Goal: Task Accomplishment & Management: Use online tool/utility

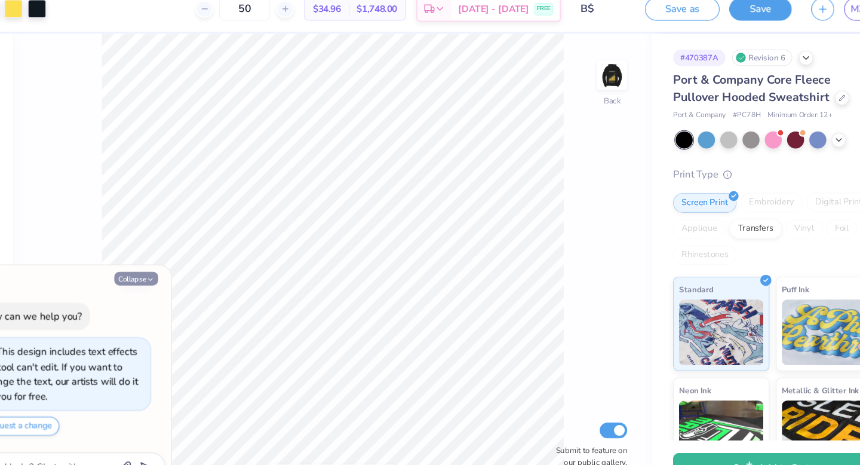
click at [165, 265] on button "Collapse" at bounding box center [166, 266] width 40 height 13
type textarea "x"
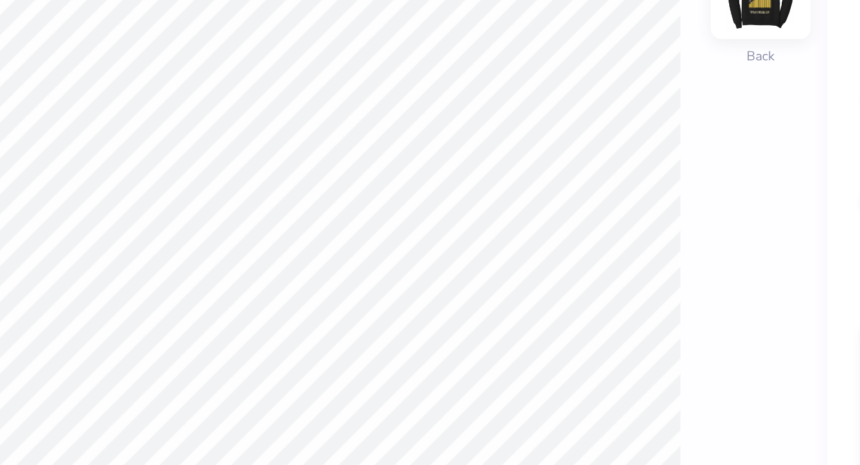
click at [604, 93] on img at bounding box center [600, 81] width 48 height 48
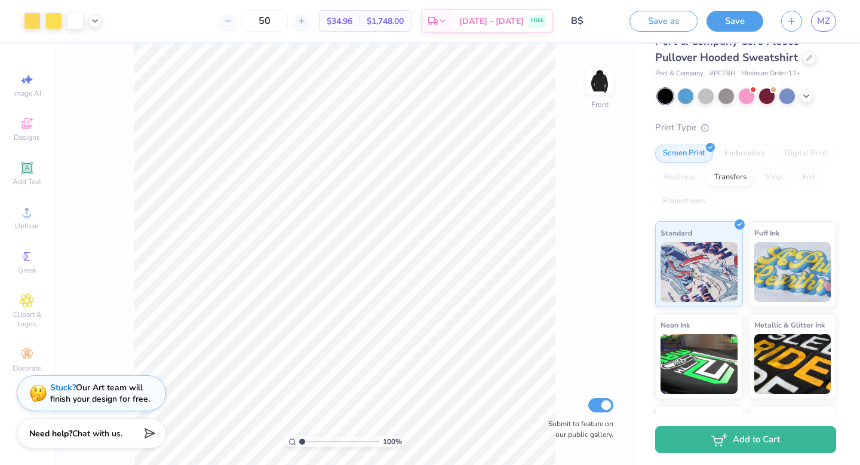
scroll to position [49, 0]
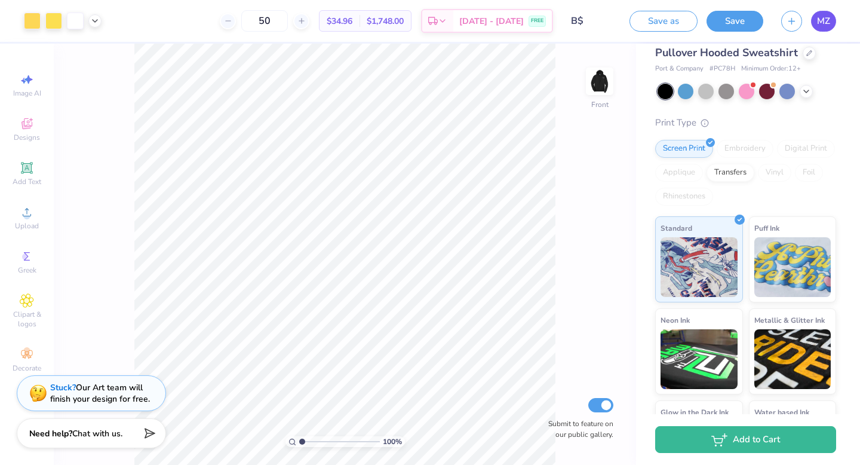
click at [824, 20] on span "MZ" at bounding box center [823, 21] width 13 height 14
type input "8.00"
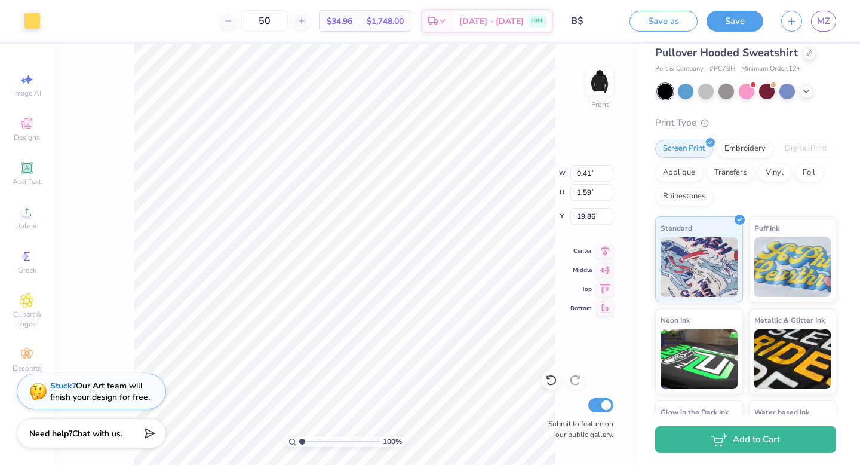
type input "19.51"
click at [552, 380] on icon at bounding box center [551, 380] width 12 height 12
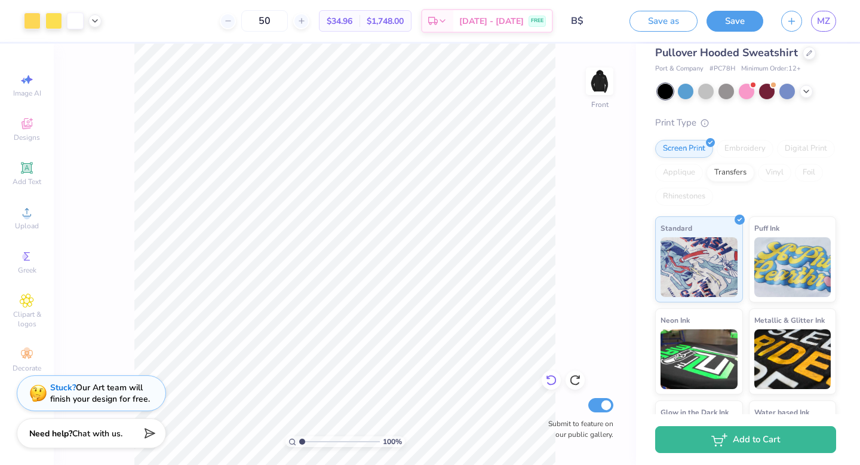
click at [551, 379] on icon at bounding box center [551, 380] width 12 height 12
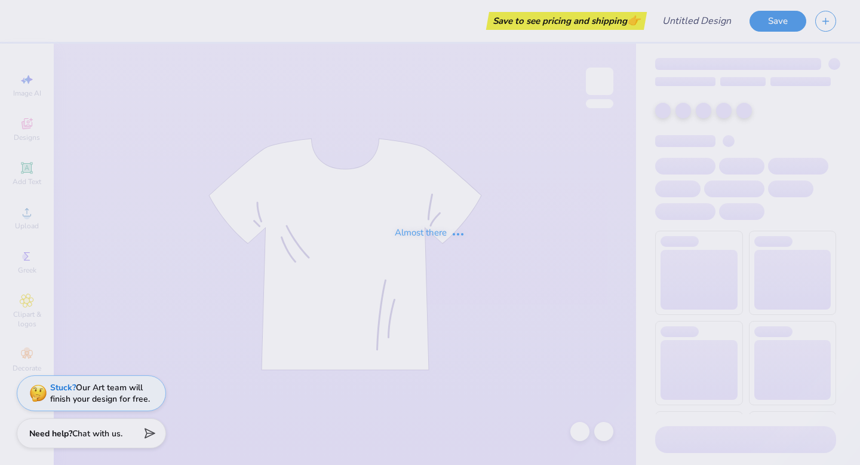
type input "B$"
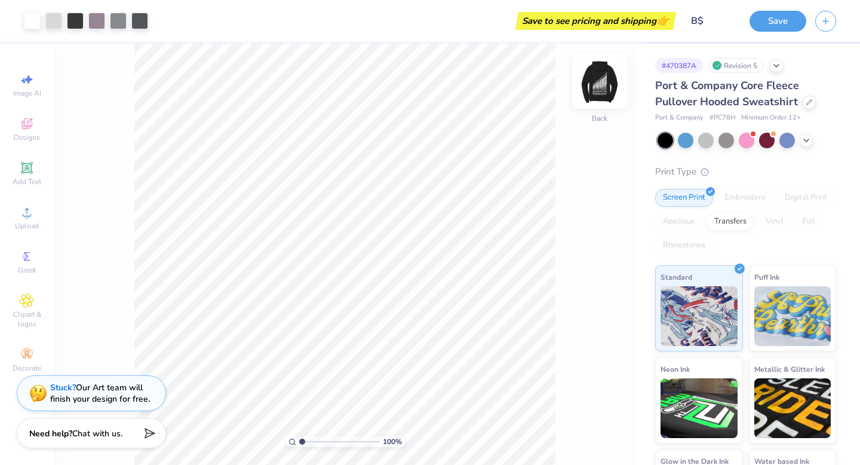
click at [598, 89] on img at bounding box center [600, 81] width 48 height 48
click at [598, 82] on img at bounding box center [600, 81] width 48 height 48
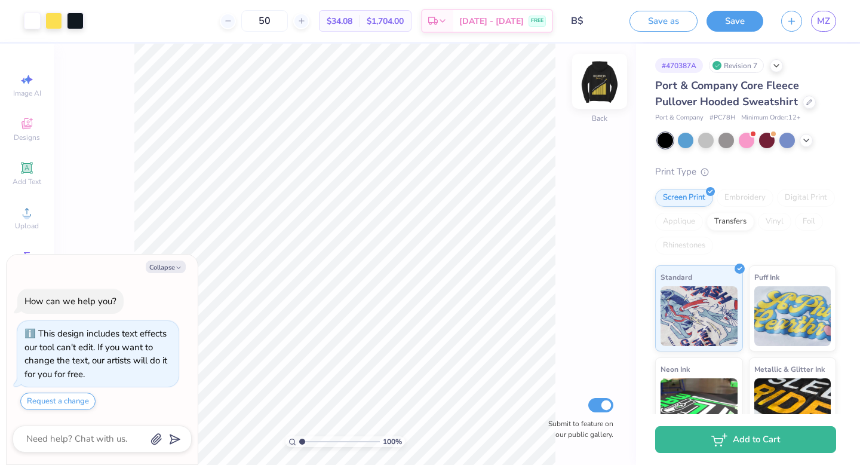
click at [596, 87] on img at bounding box center [600, 81] width 48 height 48
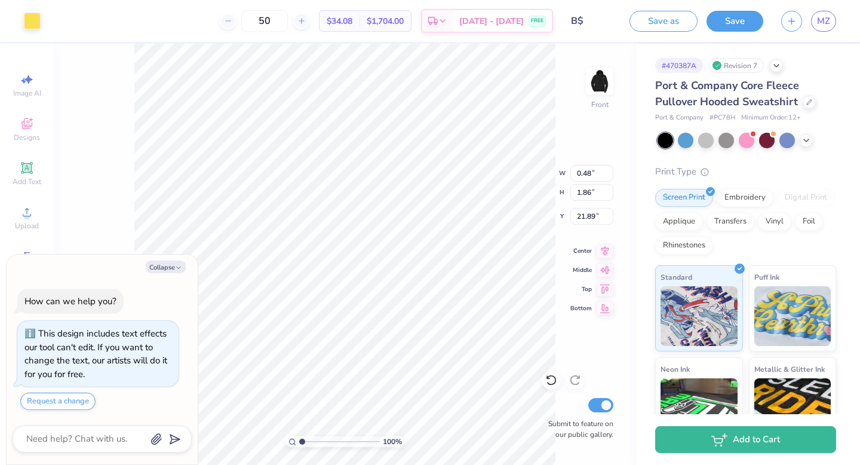
click at [29, 31] on div "Art colors" at bounding box center [20, 21] width 41 height 42
click at [29, 21] on div at bounding box center [32, 19] width 17 height 17
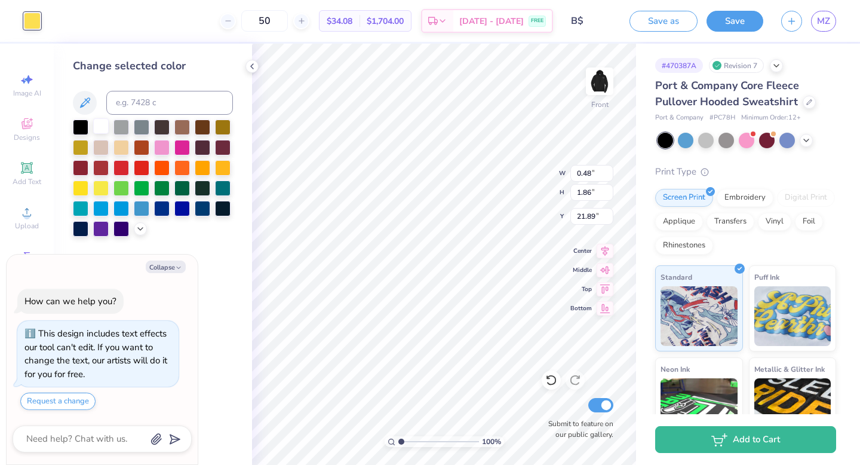
click at [94, 123] on div at bounding box center [101, 126] width 16 height 16
type textarea "x"
type input "0.52"
type input "2.68"
type input "21.07"
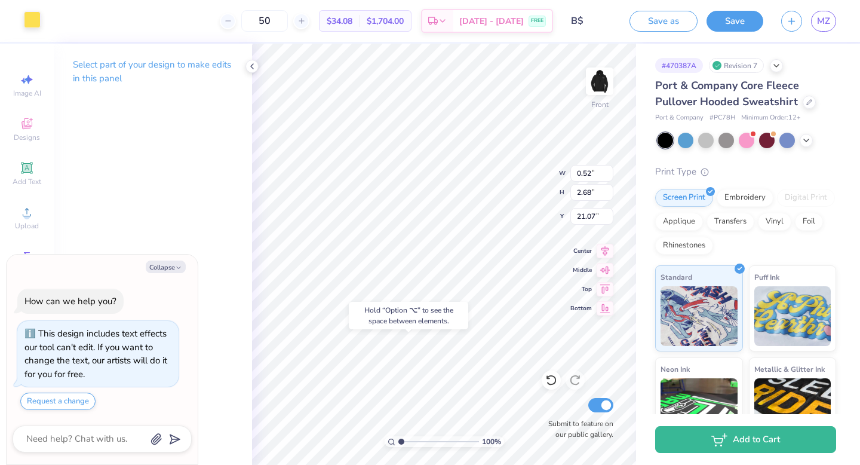
click at [38, 21] on div at bounding box center [32, 19] width 17 height 17
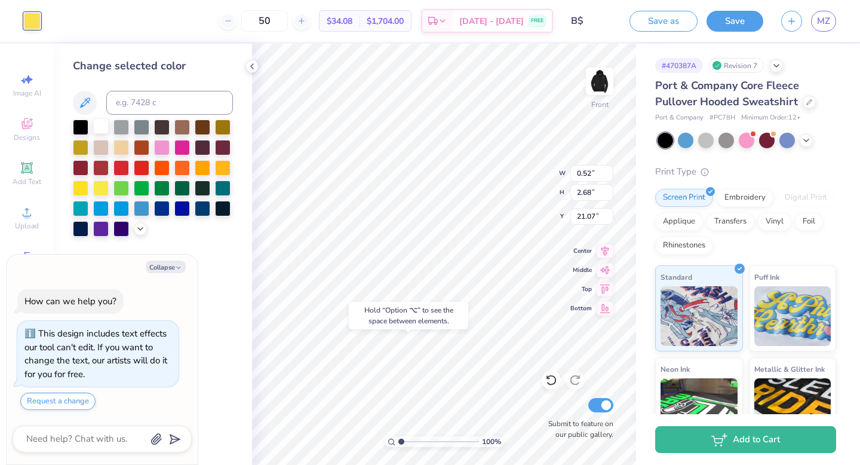
click at [100, 122] on div at bounding box center [101, 126] width 16 height 16
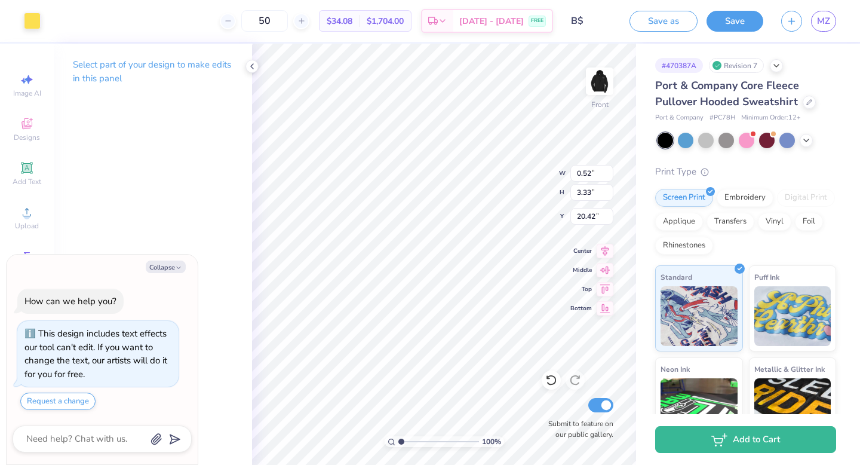
type textarea "x"
type input "2.68"
type input "21.07"
click at [549, 379] on icon at bounding box center [548, 377] width 2 height 2
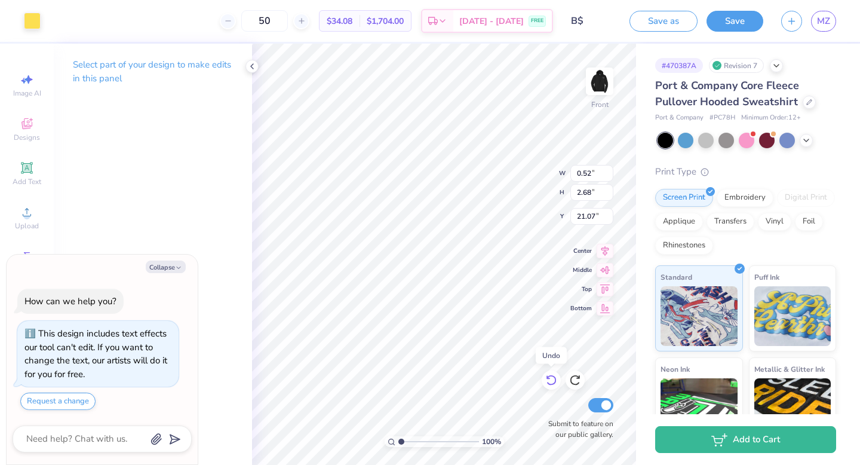
click at [549, 379] on icon at bounding box center [548, 377] width 2 height 2
click at [598, 82] on img at bounding box center [600, 81] width 48 height 48
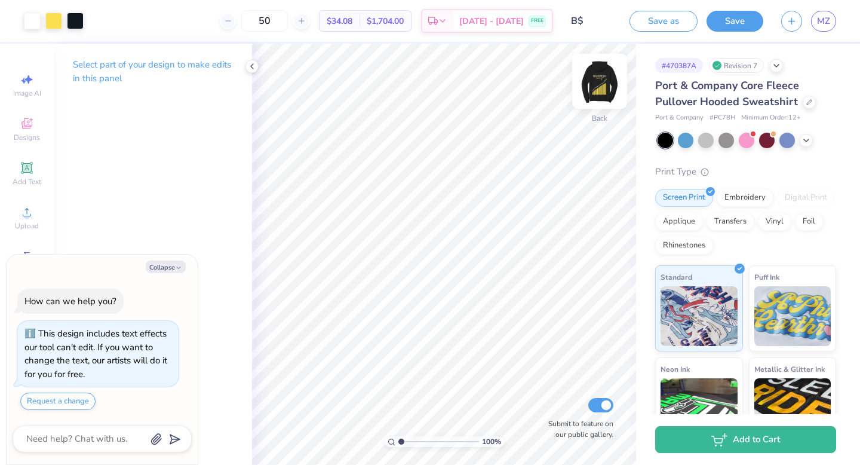
click at [605, 87] on img at bounding box center [600, 81] width 48 height 48
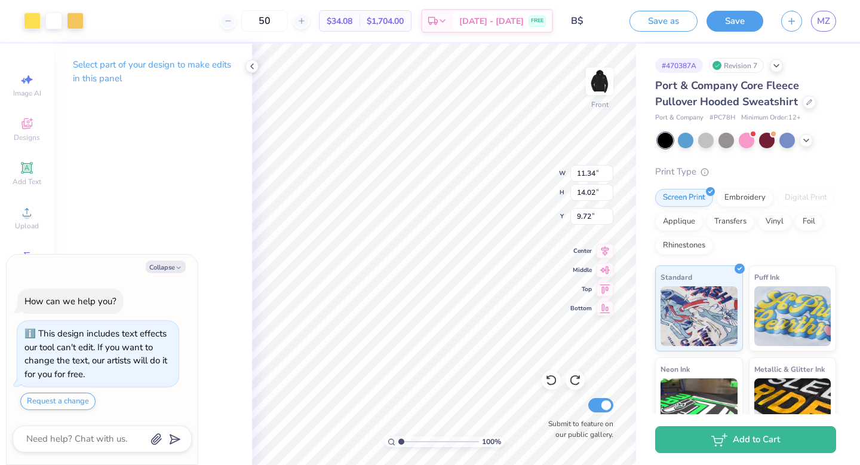
type textarea "x"
type input "9.66"
type input "11.95"
type input "11.80"
click at [552, 376] on icon at bounding box center [551, 380] width 10 height 11
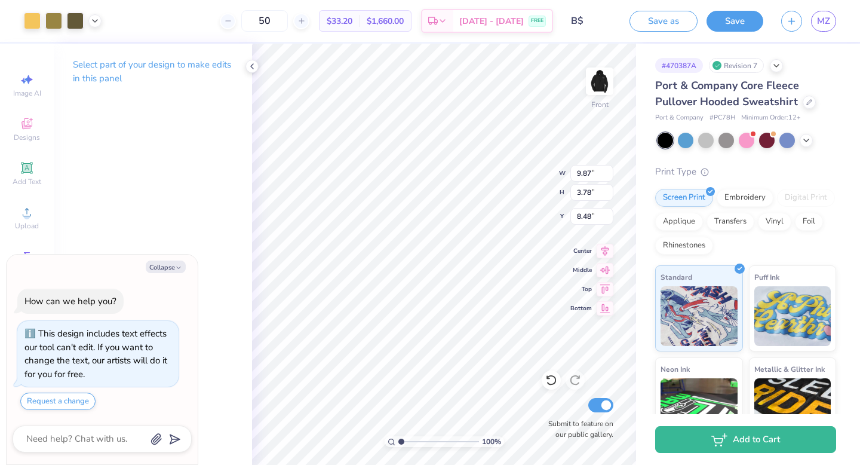
type textarea "x"
type input "11.95"
click at [549, 379] on icon at bounding box center [551, 380] width 12 height 12
type textarea "x"
type input "8.48"
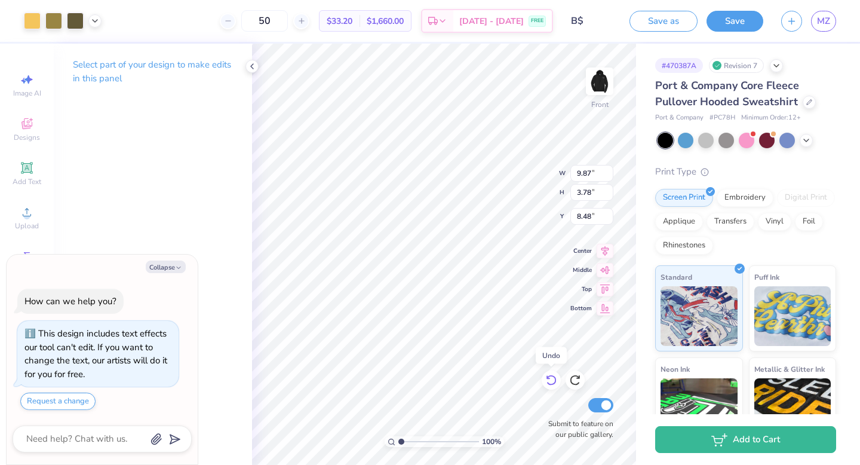
click at [549, 379] on icon at bounding box center [551, 380] width 12 height 12
type textarea "x"
